Goal: Find specific page/section: Find specific page/section

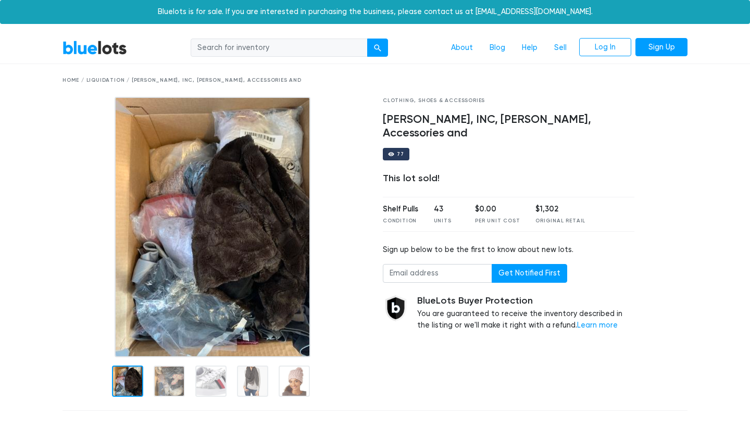
click at [109, 80] on div "Home / Liquidation / Bloomingdale's, Calvin Klein, INC, Marcus Adler, Accessori…" at bounding box center [375, 81] width 625 height 8
click at [94, 62] on nav "BlueLots About Blog Help Sell Log In Sign Up" at bounding box center [375, 48] width 750 height 32
click at [107, 45] on link "BlueLots" at bounding box center [95, 47] width 65 height 15
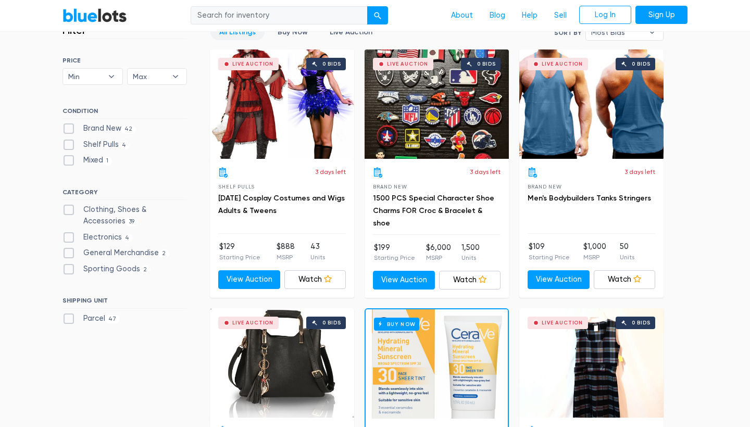
scroll to position [187, 0]
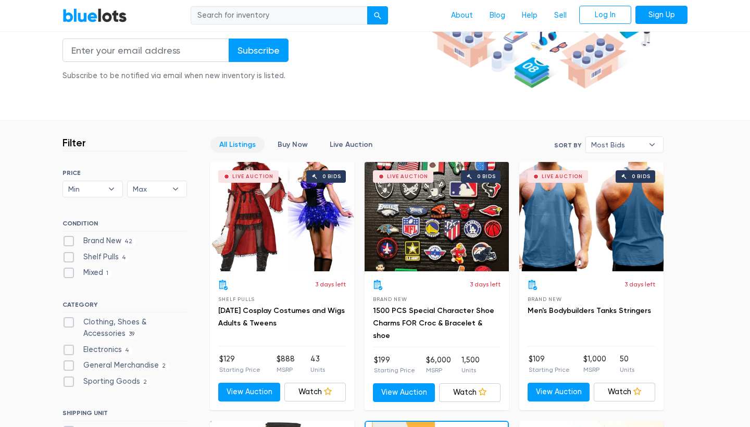
click at [70, 253] on label "Shelf Pulls 4" at bounding box center [96, 257] width 67 height 11
click at [69, 253] on Pulls"] "Shelf Pulls 4" at bounding box center [66, 255] width 7 height 7
checkbox Pulls"] "true"
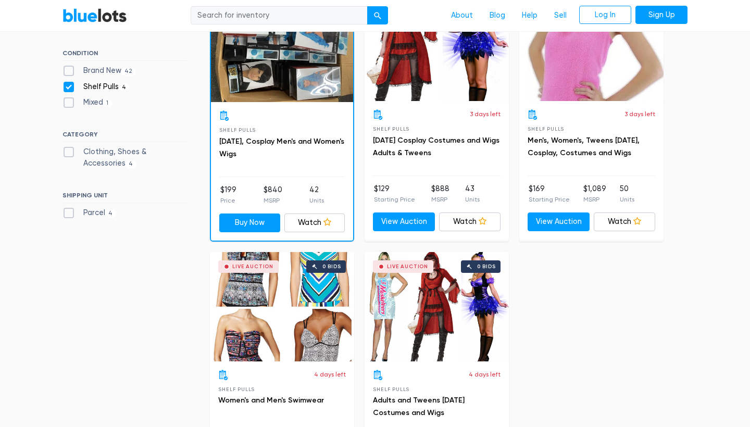
scroll to position [216, 0]
